Goal: Task Accomplishment & Management: Use online tool/utility

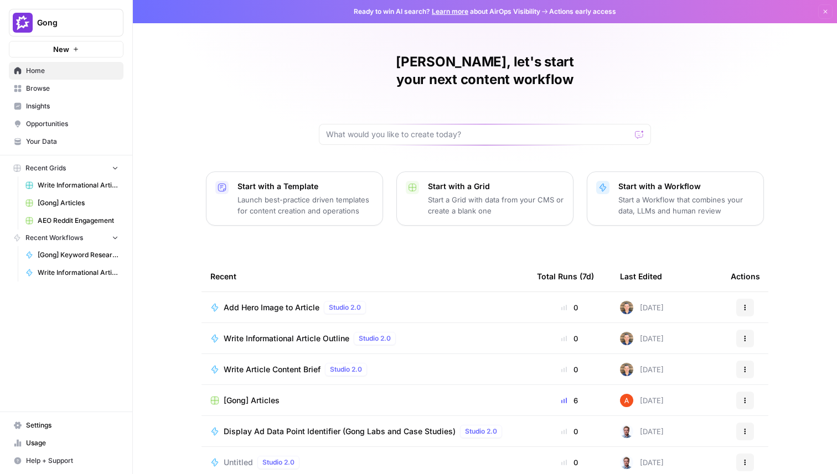
click at [102, 21] on span "Gong" at bounding box center [70, 22] width 67 height 11
type input "alex test"
click at [82, 73] on div "alex test Alex Testing Create Workspace Log Out" at bounding box center [100, 88] width 183 height 94
click at [82, 87] on span "[PERSON_NAME]" at bounding box center [107, 83] width 146 height 11
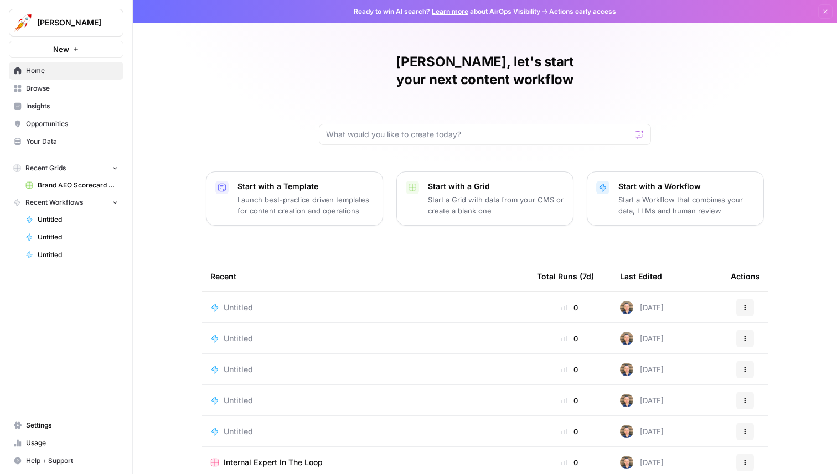
click at [443, 181] on p "Start with a Grid" at bounding box center [496, 186] width 136 height 11
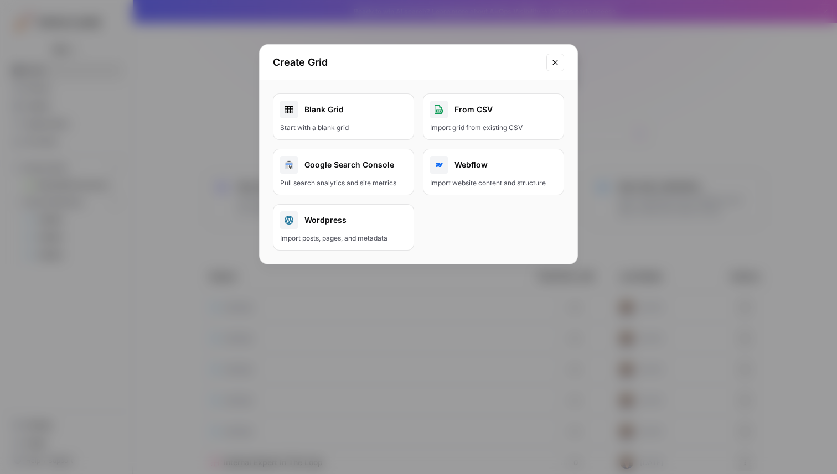
click at [479, 124] on div "Import grid from existing CSV" at bounding box center [493, 128] width 127 height 10
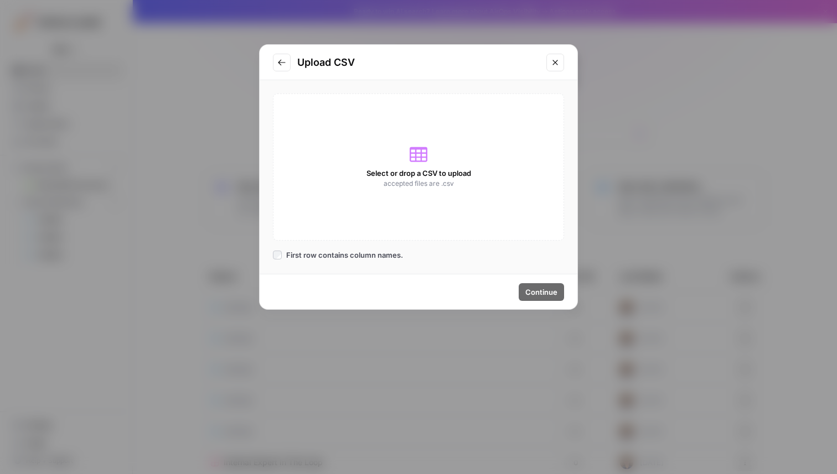
click at [560, 57] on button "Close modal" at bounding box center [555, 63] width 18 height 18
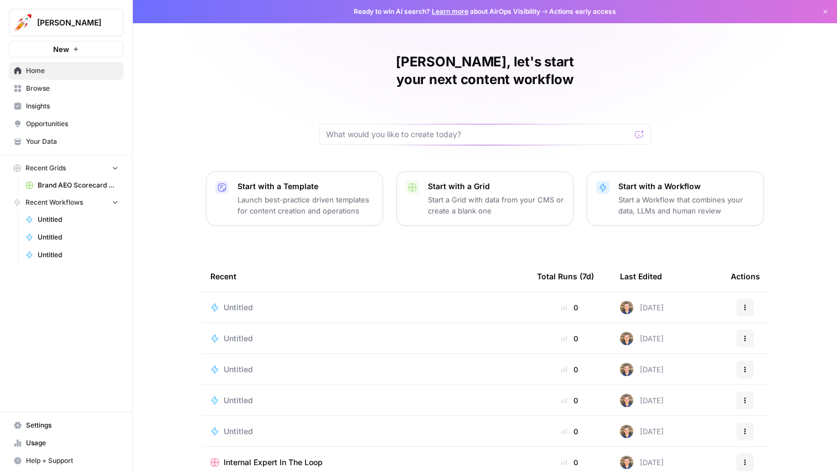
click at [496, 172] on button "Start with a Grid Start a Grid with data from your CMS or create a blank one" at bounding box center [484, 199] width 177 height 54
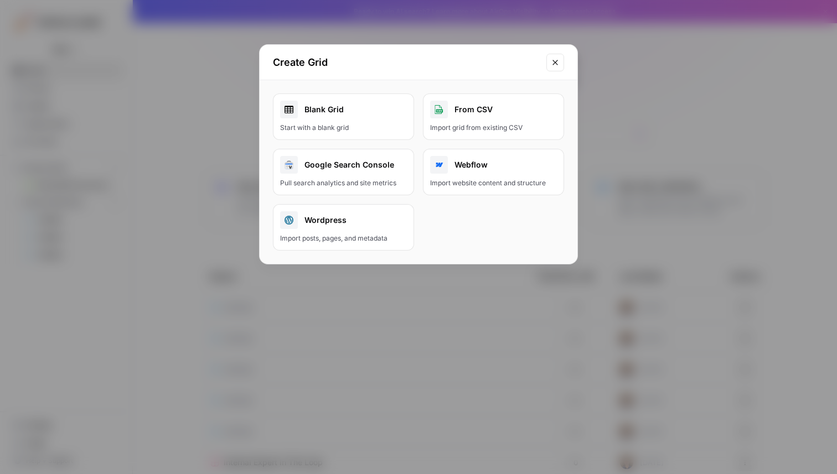
click at [344, 111] on div "Blank Grid" at bounding box center [343, 110] width 127 height 18
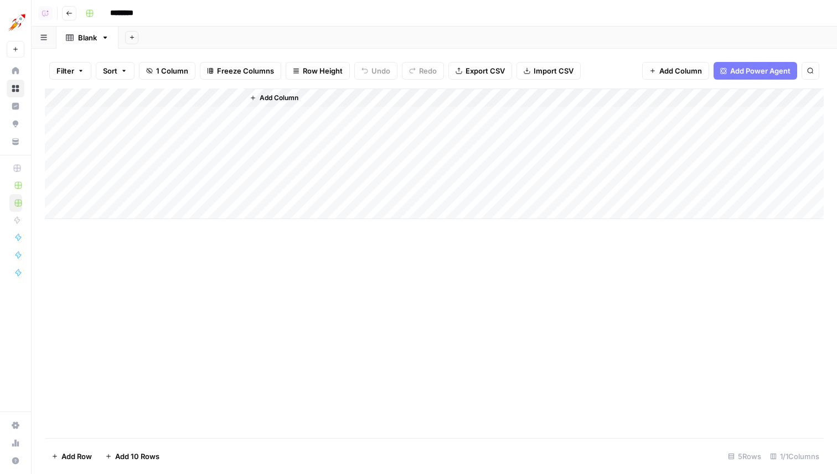
click at [722, 68] on icon "button" at bounding box center [723, 71] width 6 height 6
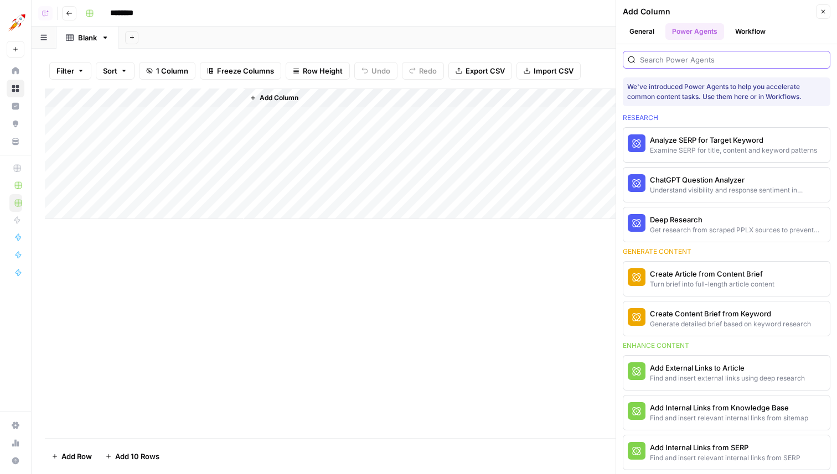
click at [713, 56] on input "search" at bounding box center [732, 59] width 185 height 11
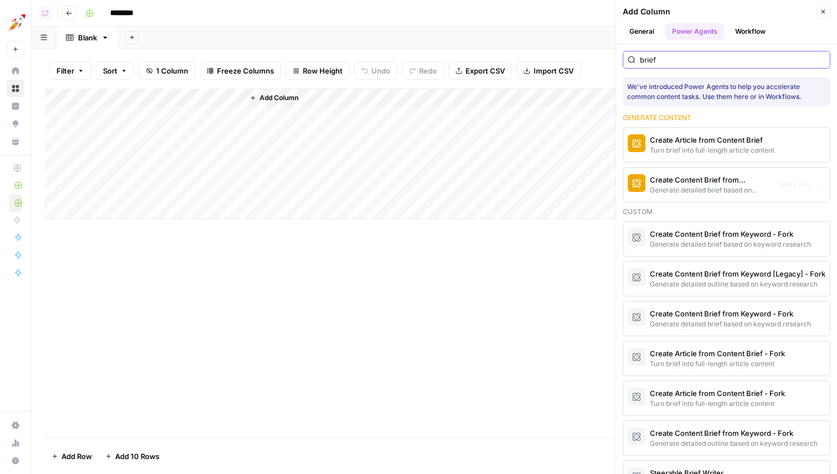
type input "brief"
click at [714, 187] on div "Generate detailed brief based on keyword research" at bounding box center [708, 190] width 116 height 10
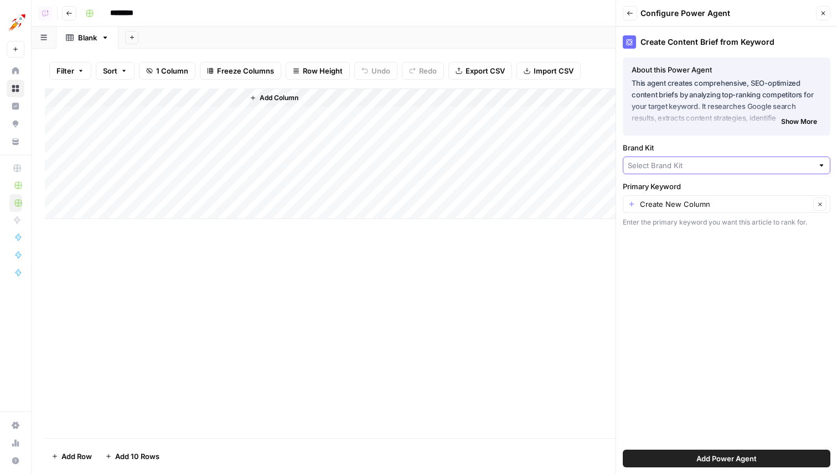
click at [705, 167] on input "Brand Kit" at bounding box center [720, 165] width 185 height 11
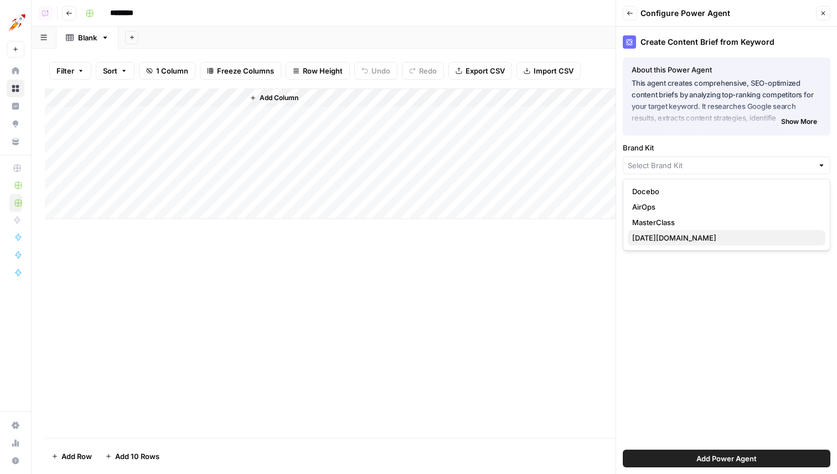
click at [687, 238] on span "monday.com" at bounding box center [724, 238] width 184 height 11
type input "monday.com"
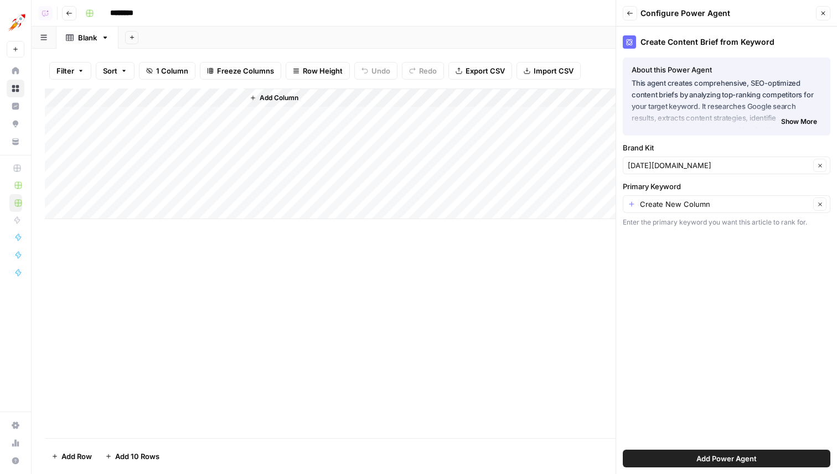
click at [742, 455] on span "Add Power Agent" at bounding box center [727, 458] width 60 height 11
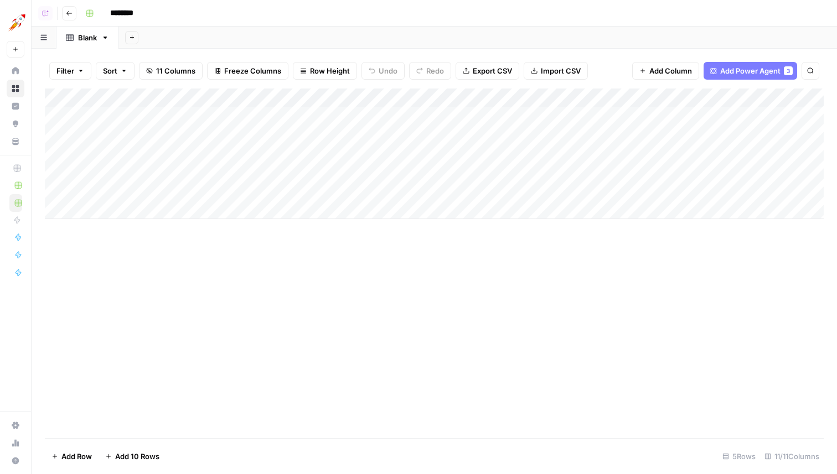
click at [551, 97] on div "Add Column" at bounding box center [434, 154] width 779 height 131
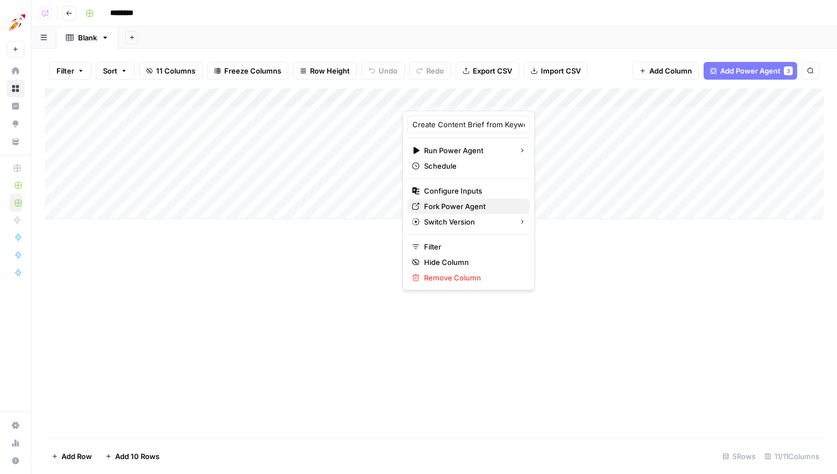
click at [466, 207] on span "Fork Power Agent" at bounding box center [472, 206] width 97 height 11
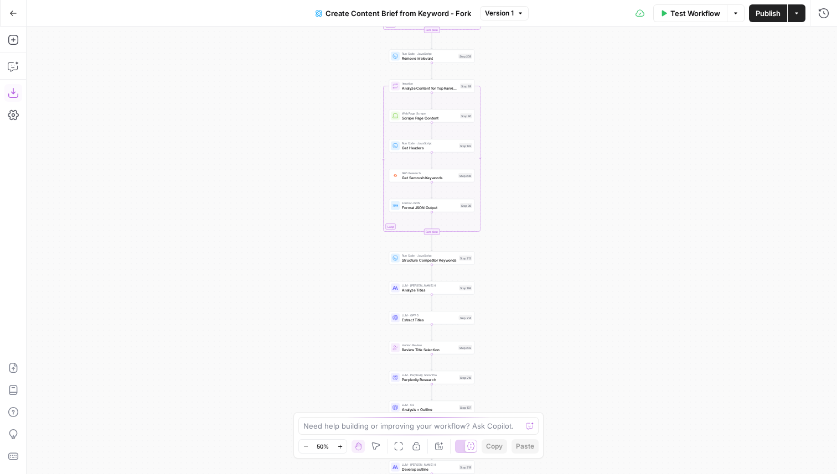
click at [12, 95] on icon "button" at bounding box center [13, 92] width 11 height 11
